Goal: Complete application form: Complete application form

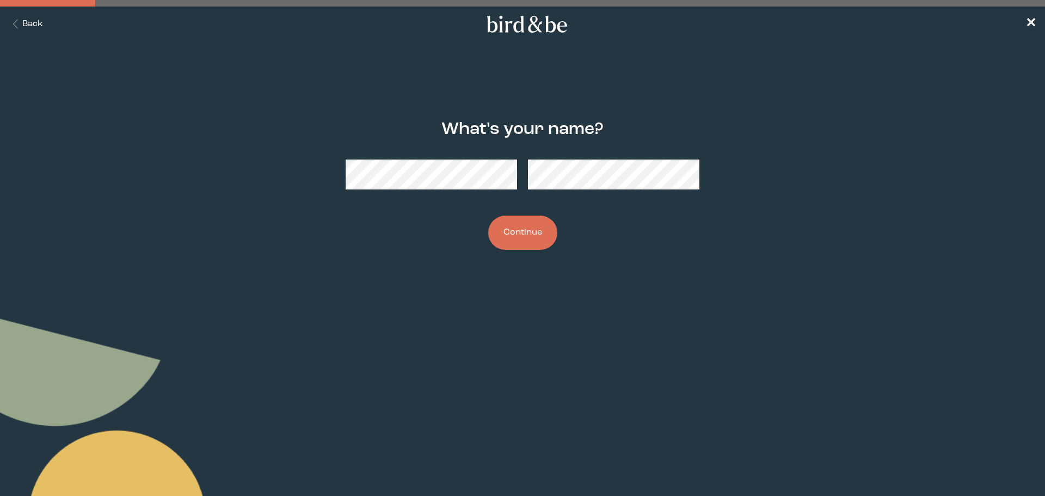
click at [460, 189] on div at bounding box center [522, 174] width 354 height 47
click at [520, 230] on button "Continue" at bounding box center [522, 232] width 69 height 34
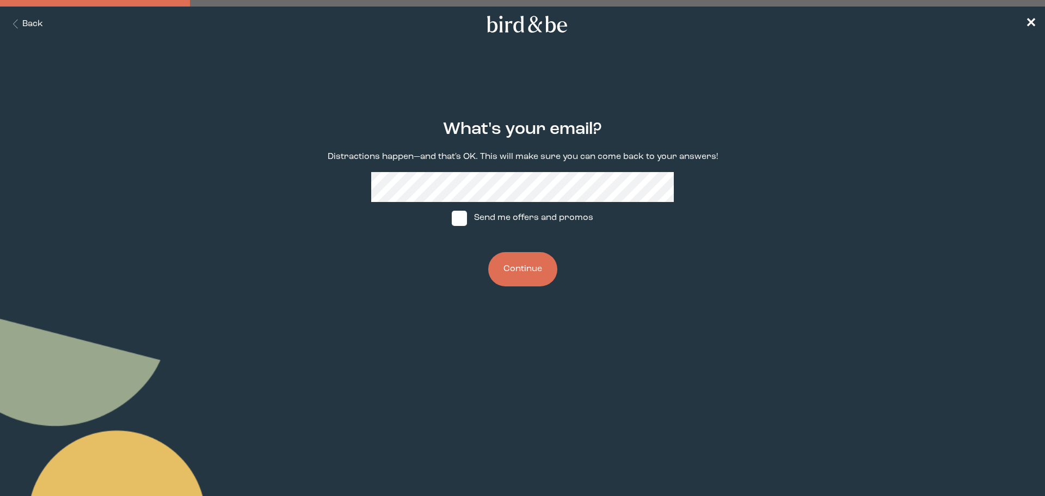
click at [517, 271] on button "Continue" at bounding box center [522, 269] width 69 height 34
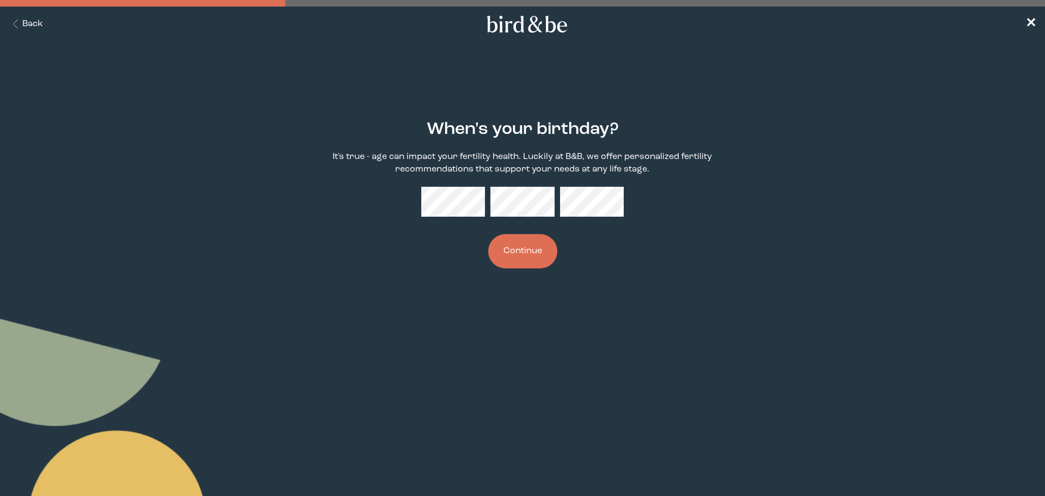
click at [534, 249] on button "Continue" at bounding box center [522, 251] width 69 height 34
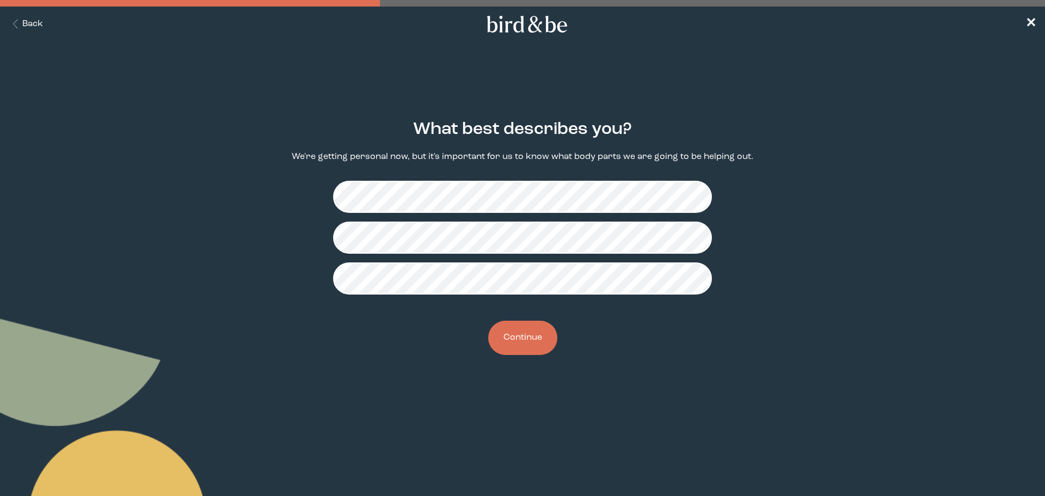
click at [526, 334] on button "Continue" at bounding box center [522, 337] width 69 height 34
click at [516, 341] on button "Continue" at bounding box center [522, 337] width 69 height 34
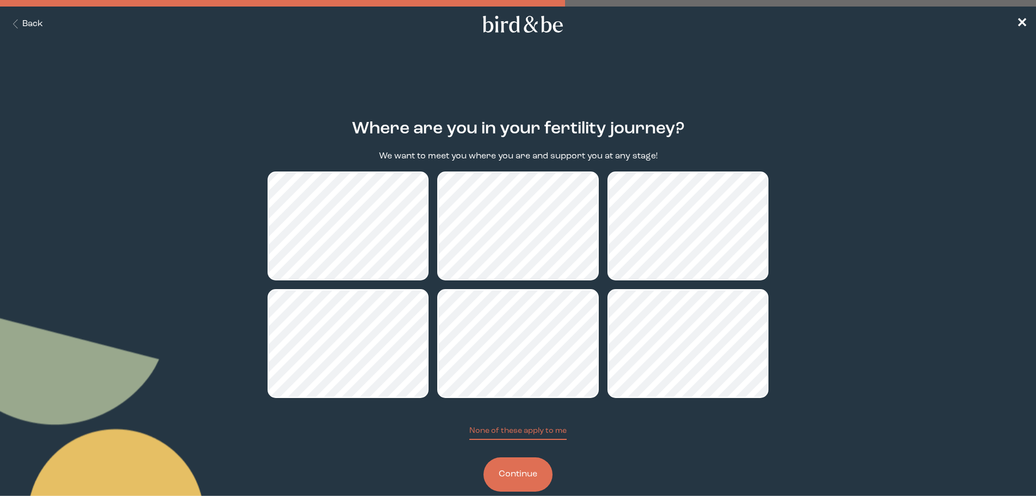
scroll to position [22, 0]
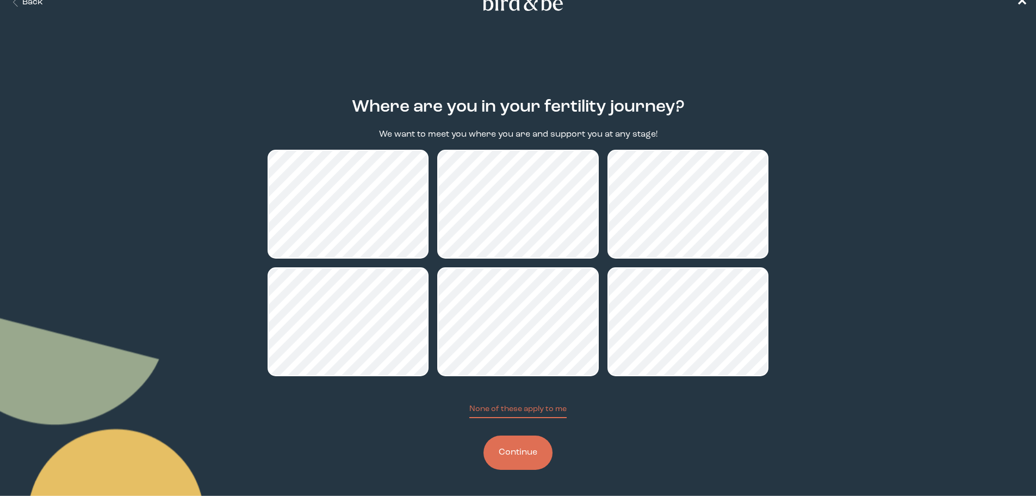
click at [541, 454] on button "Continue" at bounding box center [518, 452] width 69 height 34
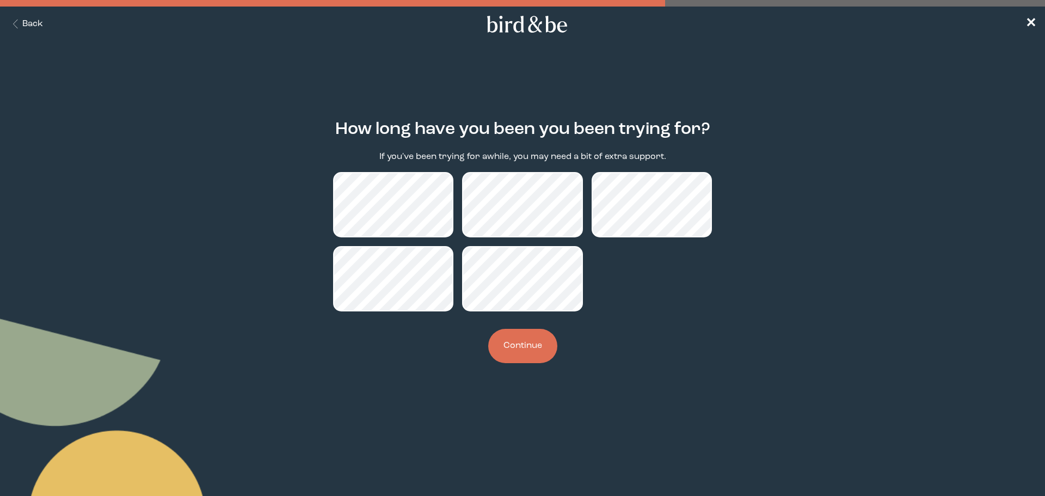
drag, startPoint x: 378, startPoint y: 237, endPoint x: 688, endPoint y: 314, distance: 318.9
click at [688, 314] on div "How long have you been you been trying for? If you've been trying for awhile, y…" at bounding box center [522, 241] width 505 height 278
click at [522, 355] on button "Continue" at bounding box center [522, 346] width 69 height 34
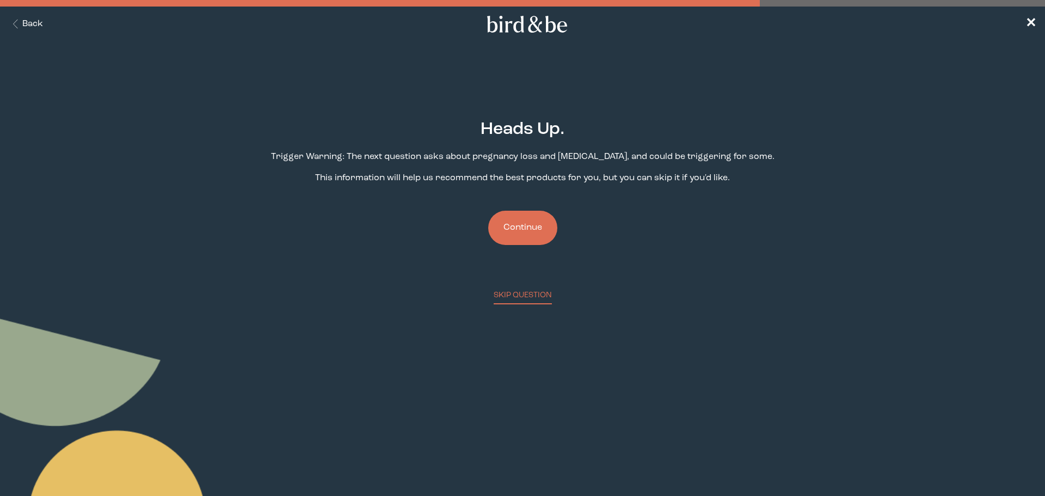
click at [541, 239] on button "Continue" at bounding box center [522, 228] width 69 height 34
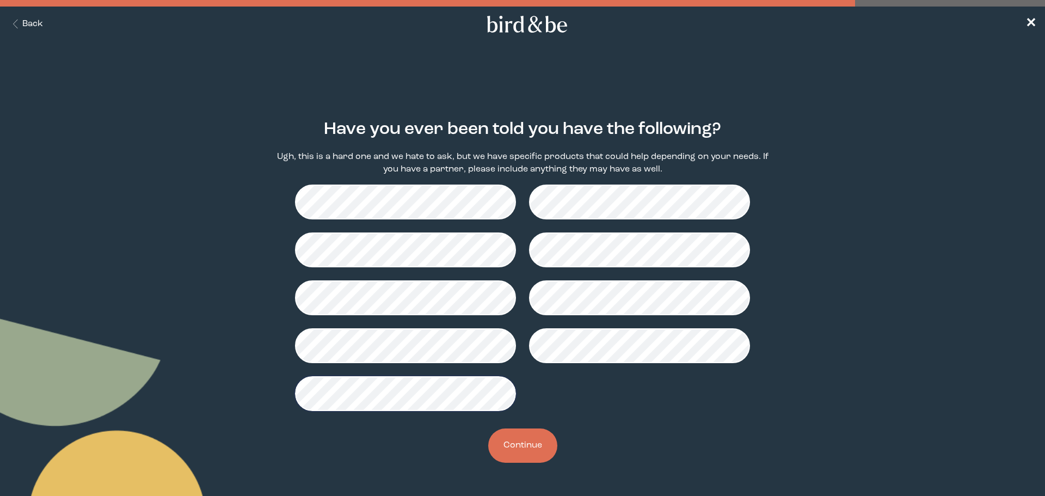
click at [520, 447] on button "Continue" at bounding box center [522, 445] width 69 height 34
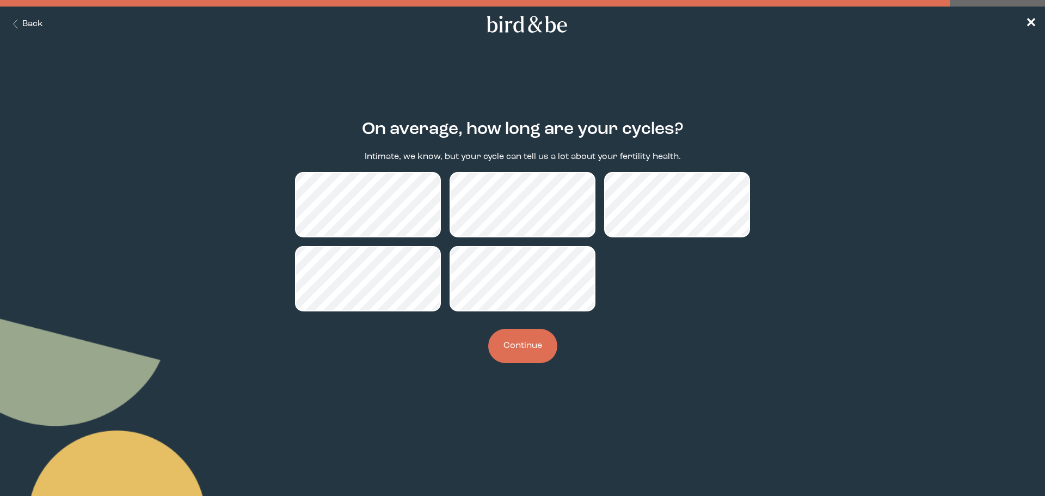
drag, startPoint x: 444, startPoint y: 214, endPoint x: 447, endPoint y: 363, distance: 149.6
click at [439, 367] on div "On average, how long are your cycles? Intimate, we know, but your cycle can tel…" at bounding box center [522, 241] width 505 height 278
click at [512, 347] on button "Continue" at bounding box center [522, 346] width 69 height 34
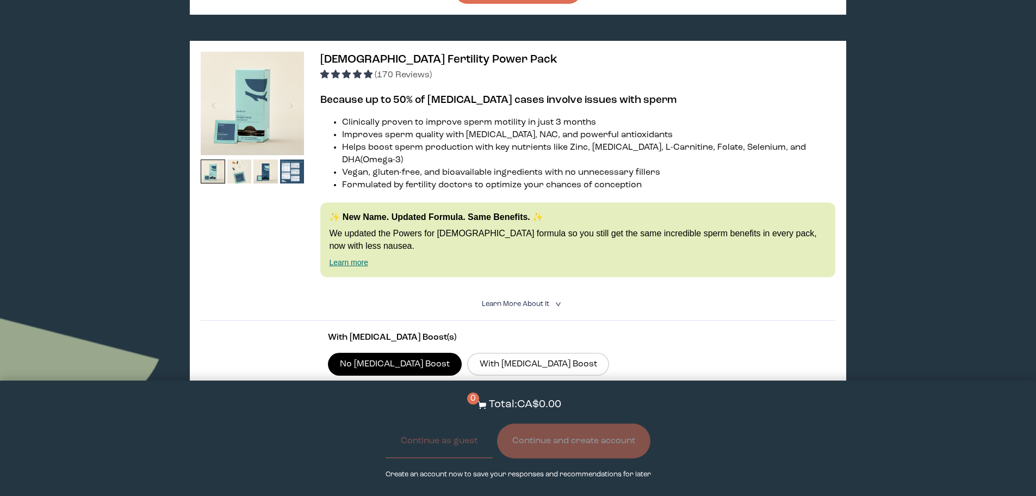
scroll to position [2409, 0]
